Goal: Information Seeking & Learning: Learn about a topic

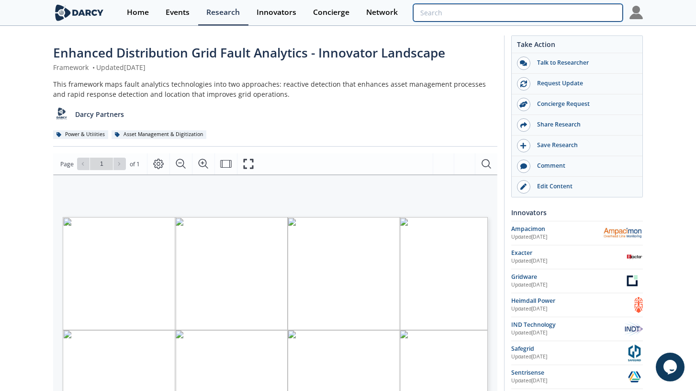
click at [579, 14] on input "search" at bounding box center [518, 13] width 210 height 18
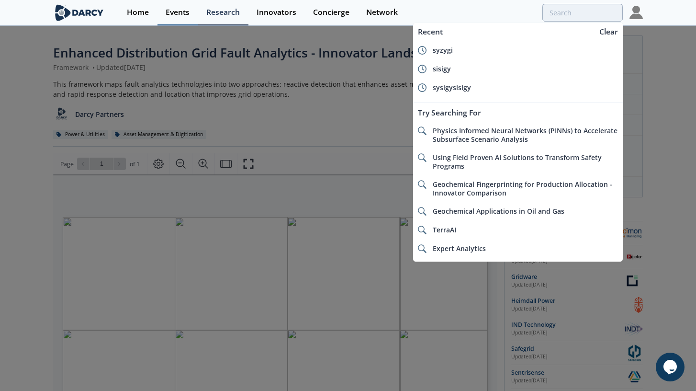
click at [178, 13] on div "Events" at bounding box center [178, 13] width 24 height 8
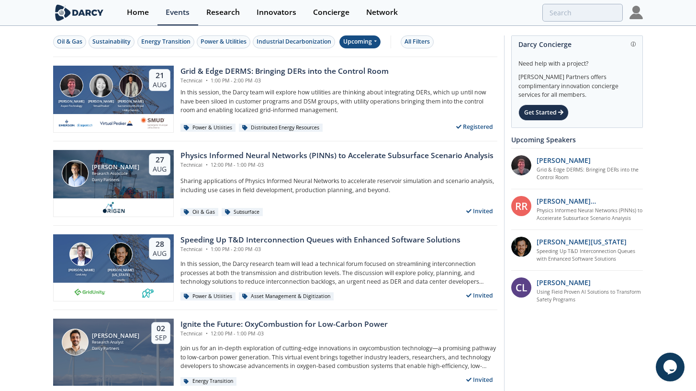
click at [363, 45] on div "Upcoming" at bounding box center [361, 41] width 42 height 13
click at [363, 71] on div "Past" at bounding box center [371, 73] width 59 height 15
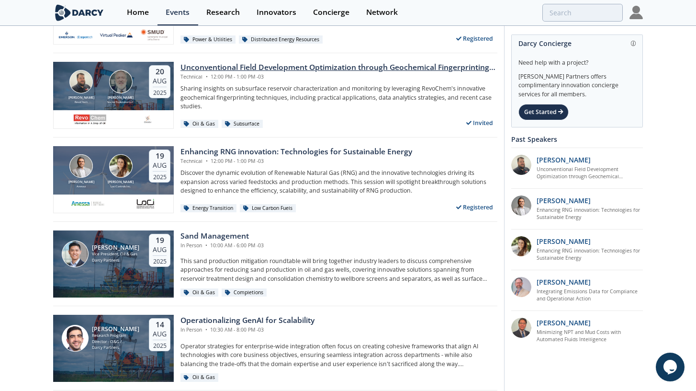
scroll to position [89, 0]
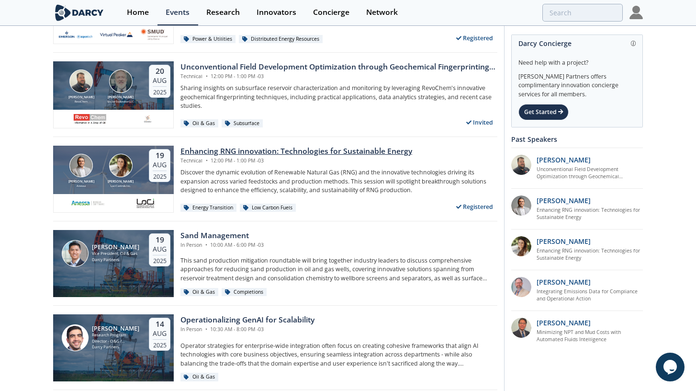
click at [238, 153] on div "Enhancing RNG innovation: Technologies for Sustainable Energy" at bounding box center [297, 151] width 232 height 11
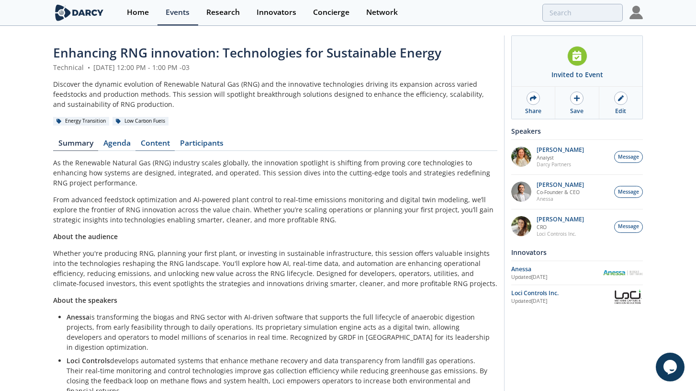
click at [162, 141] on link "Content" at bounding box center [155, 144] width 39 height 11
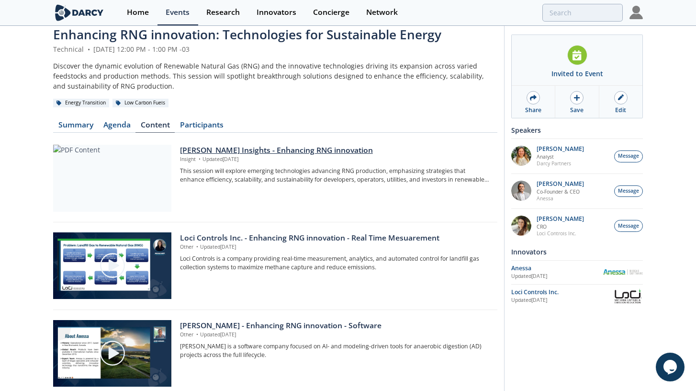
scroll to position [21, 0]
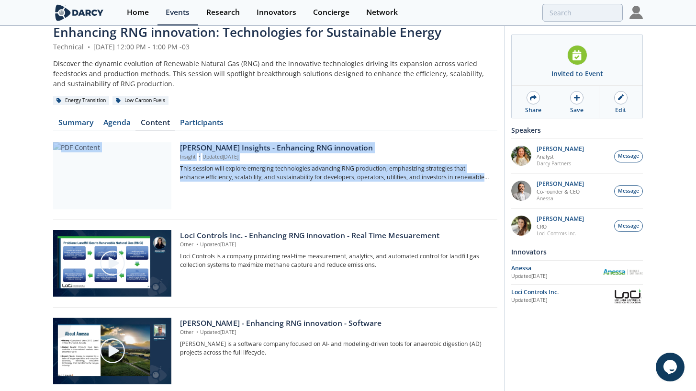
click at [16, 188] on div "Enhancing RNG innovation: Technologies for Sustainable Energy Technical • Augus…" at bounding box center [348, 290] width 696 height 569
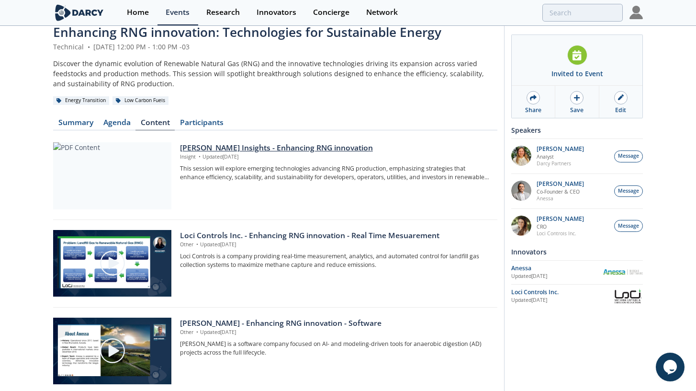
click at [232, 149] on div "[PERSON_NAME] Insights - Enhancing RNG innovation" at bounding box center [335, 147] width 311 height 11
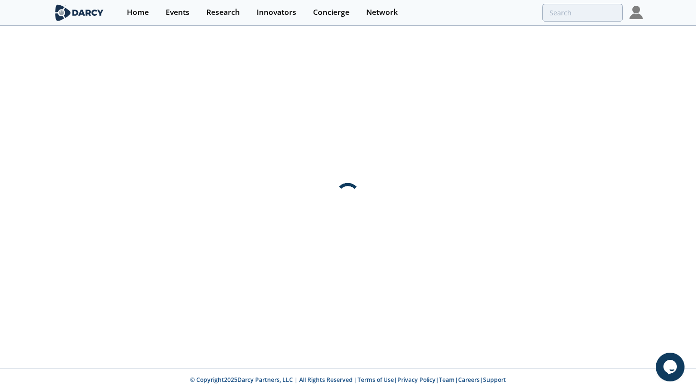
scroll to position [0, 0]
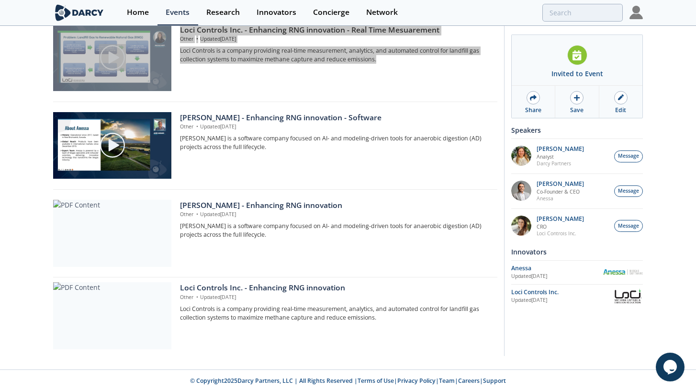
scroll to position [227, 0]
